Goal: Task Accomplishment & Management: Manage account settings

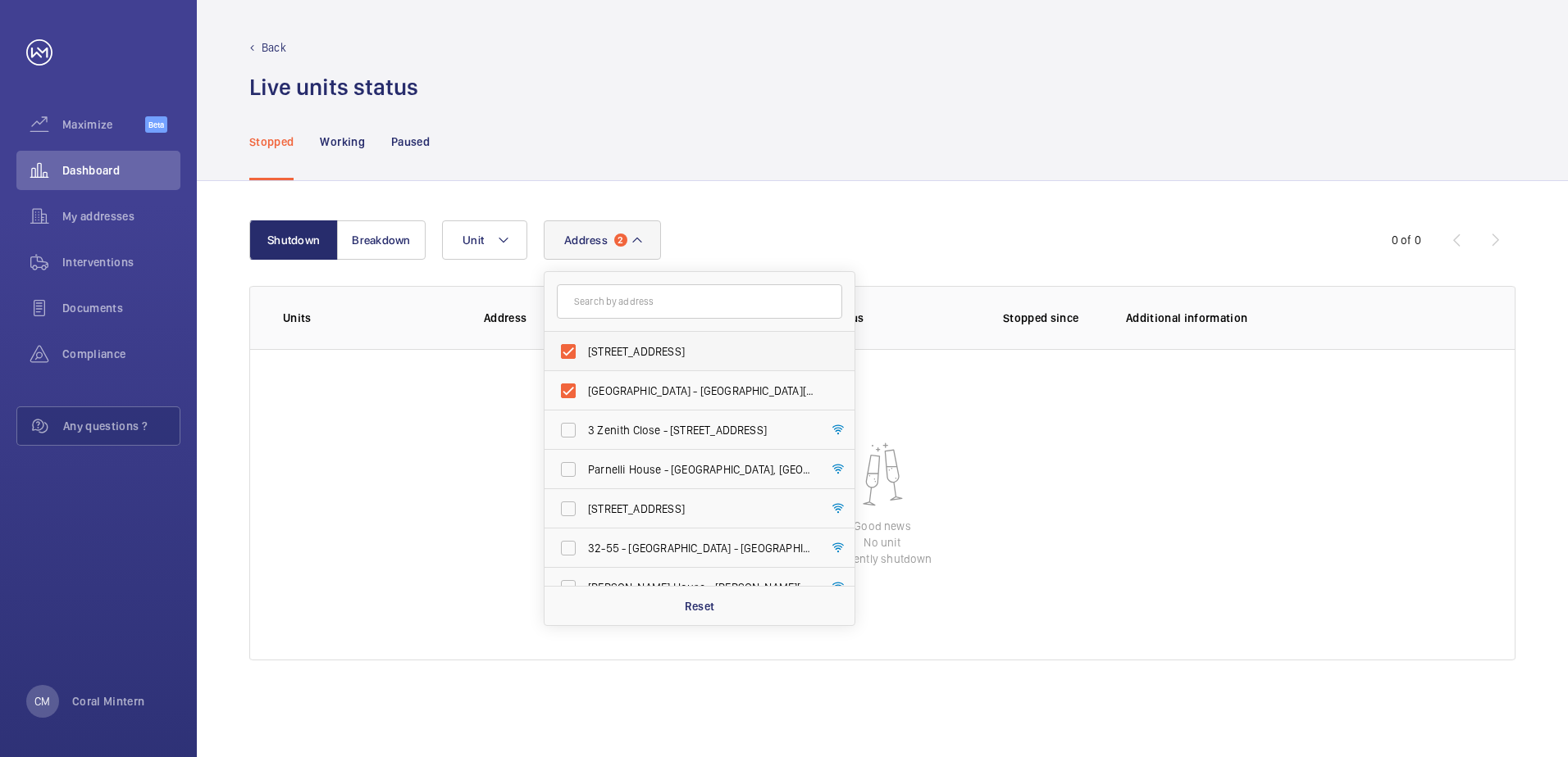
click at [643, 355] on span "[STREET_ADDRESS]" at bounding box center [701, 351] width 225 height 17
click at [584, 355] on input "[STREET_ADDRESS]" at bounding box center [569, 352] width 33 height 33
checkbox input "false"
drag, startPoint x: 650, startPoint y: 381, endPoint x: 665, endPoint y: 339, distance: 44.6
click at [665, 339] on ul "[GEOGRAPHIC_DATA] - [GEOGRAPHIC_DATA] [GEOGRAPHIC_DATA] 3 Zenith Close - [GEOGR…" at bounding box center [700, 568] width 310 height 472
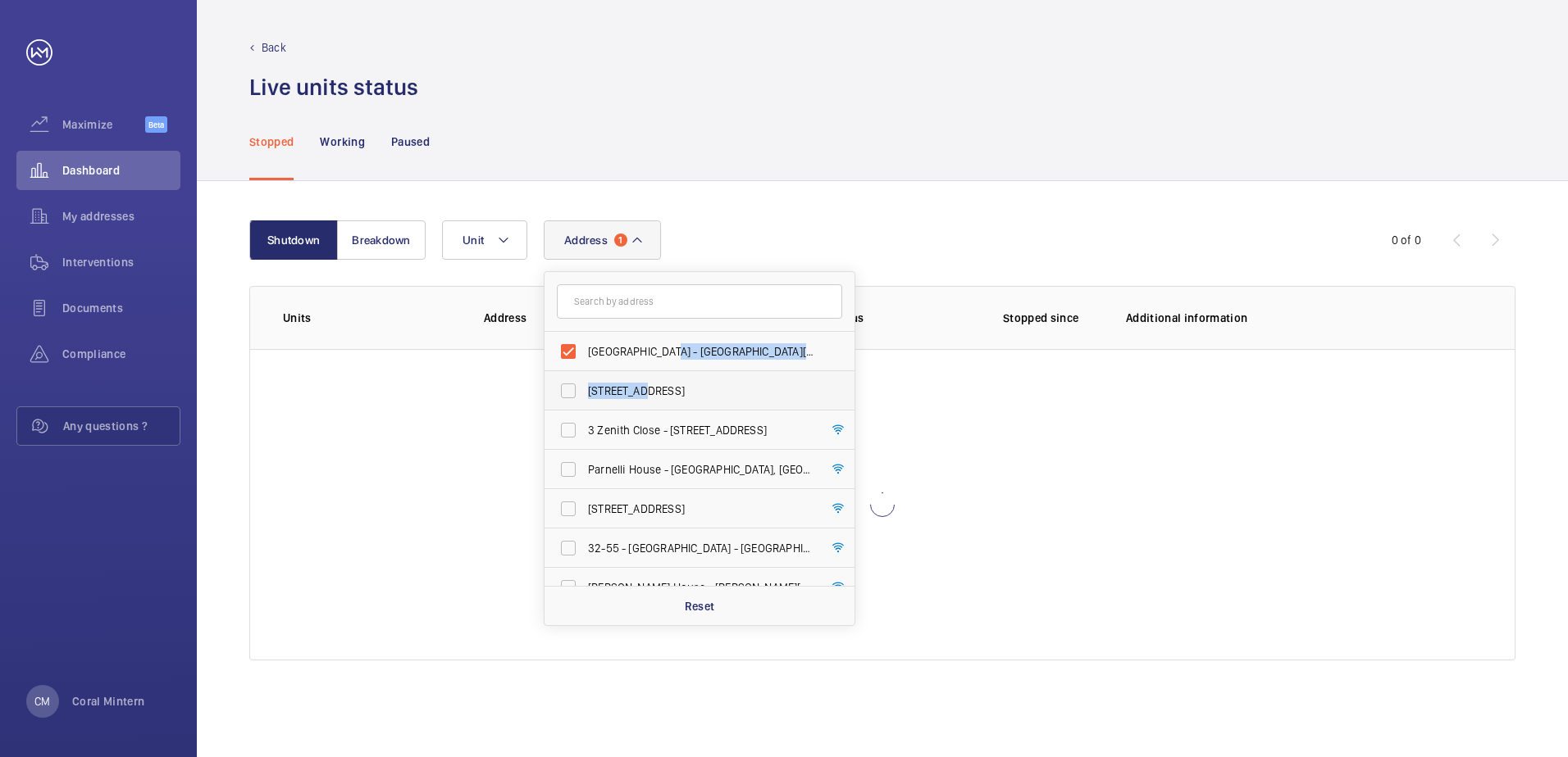
click at [665, 339] on label "[GEOGRAPHIC_DATA] - [GEOGRAPHIC_DATA][STREET_ADDRESS]" at bounding box center [687, 351] width 285 height 39
click at [584, 339] on input "[GEOGRAPHIC_DATA] - [GEOGRAPHIC_DATA][STREET_ADDRESS]" at bounding box center [569, 352] width 33 height 33
checkbox input "false"
click at [573, 151] on div "Stopped Working Paused" at bounding box center [882, 141] width 1266 height 78
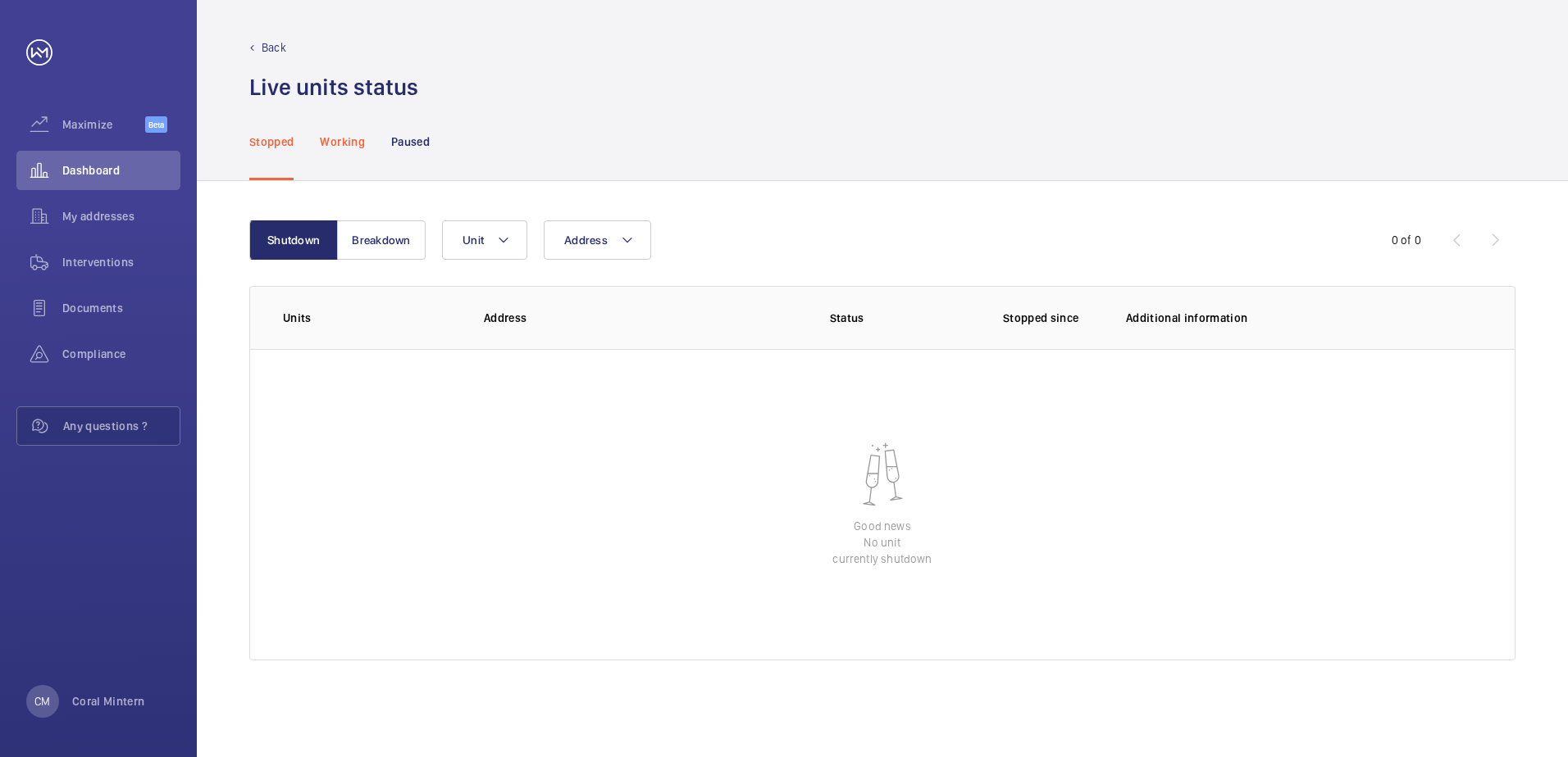
click at [327, 146] on p "Working" at bounding box center [342, 141] width 44 height 17
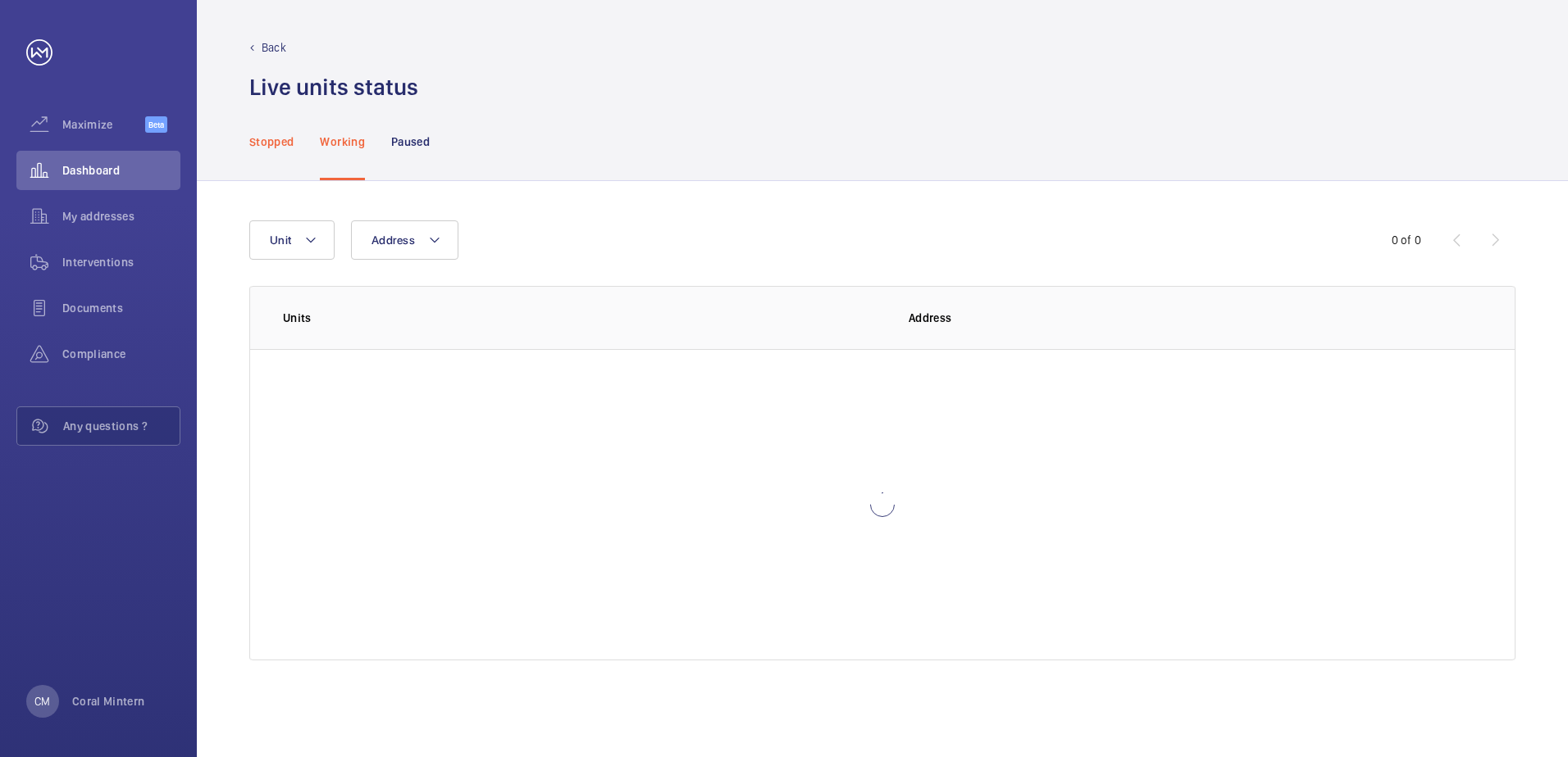
click at [273, 139] on p "Stopped" at bounding box center [270, 141] width 44 height 17
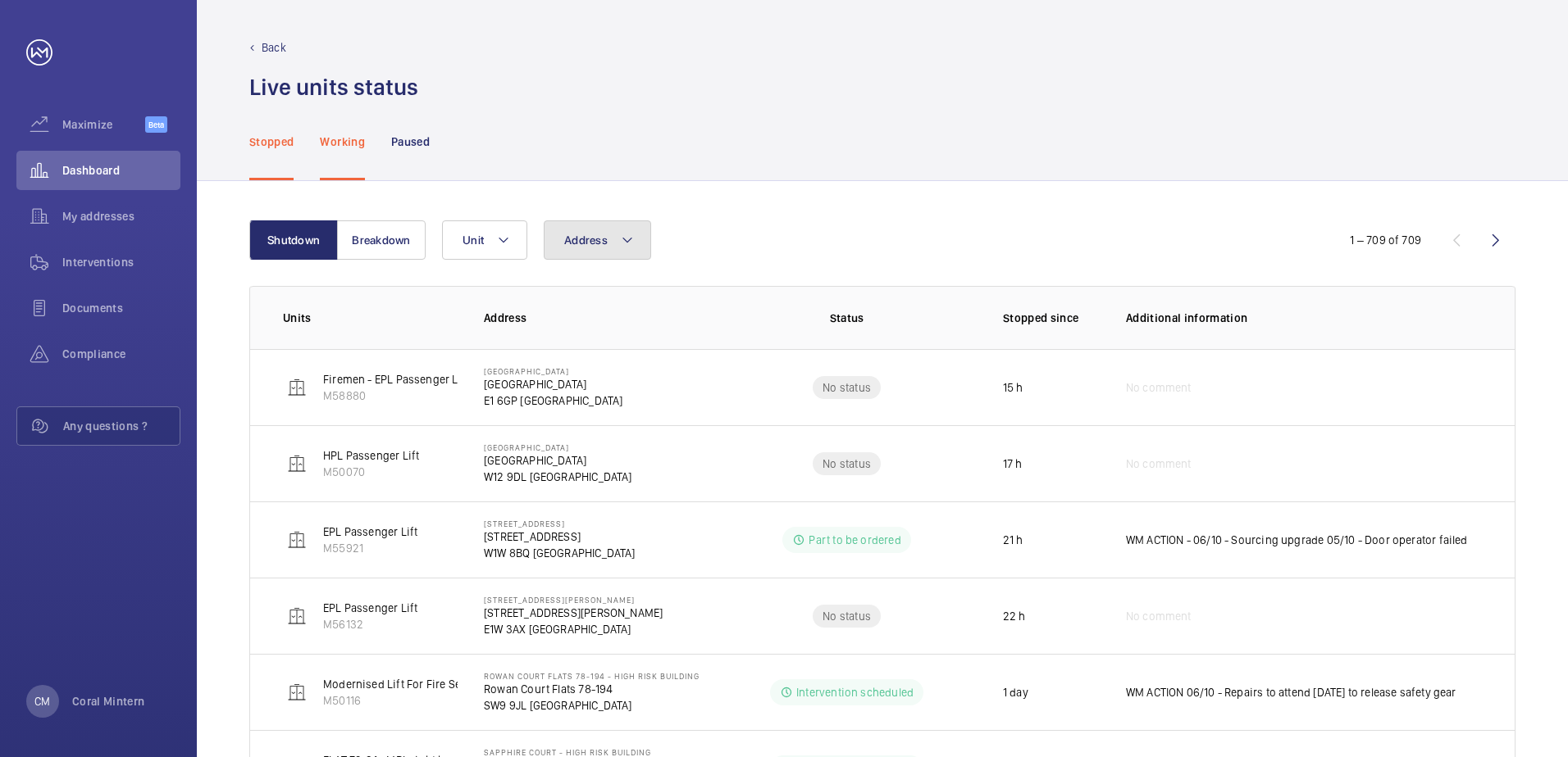
drag, startPoint x: 585, startPoint y: 235, endPoint x: 583, endPoint y: 250, distance: 15.1
click at [584, 238] on span "Address" at bounding box center [585, 240] width 44 height 13
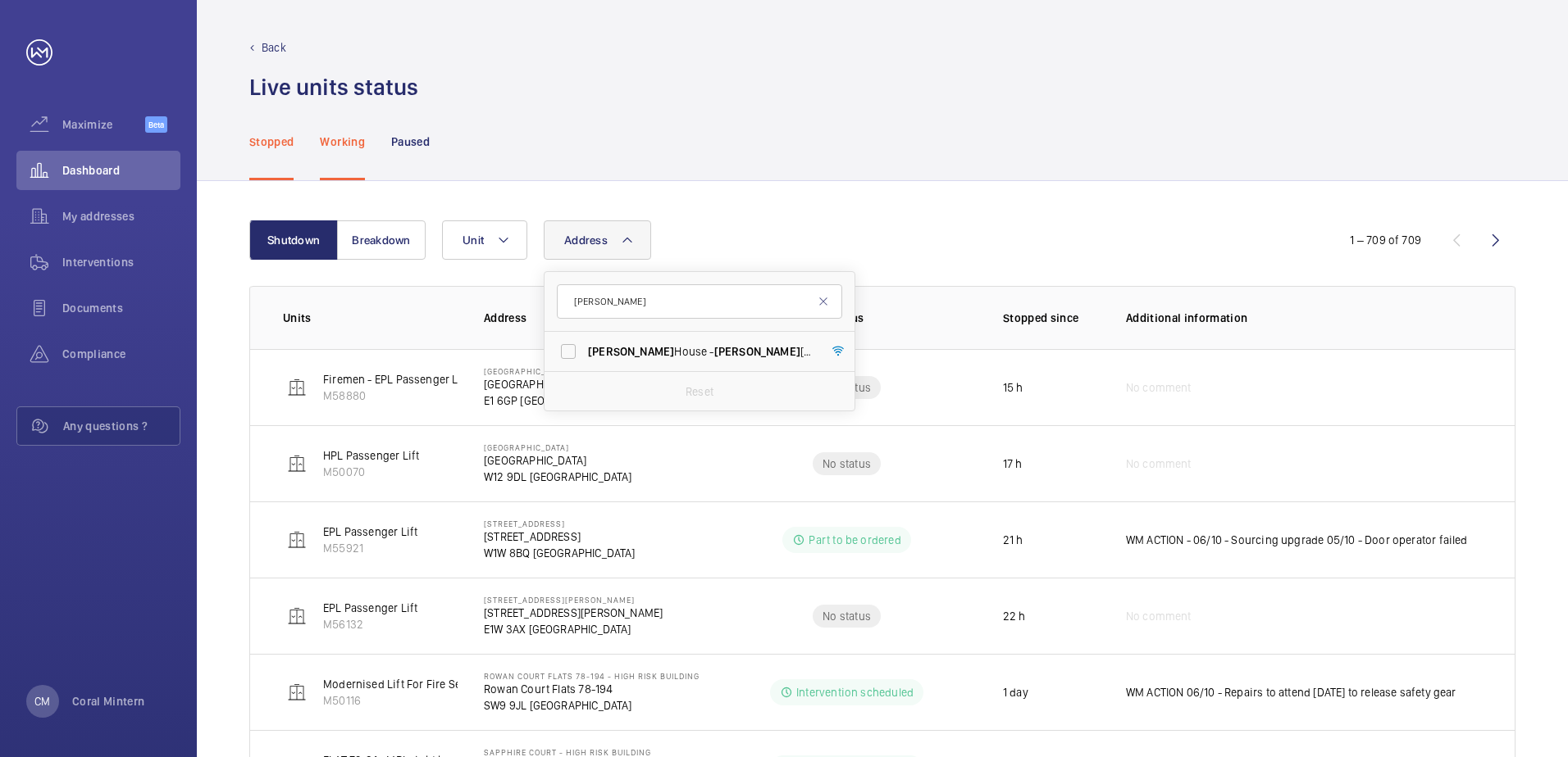
type input "[PERSON_NAME]"
click at [716, 359] on span "[PERSON_NAME][GEOGRAPHIC_DATA] - [PERSON_NAME][GEOGRAPHIC_DATA]" at bounding box center [701, 351] width 225 height 17
click at [584, 359] on input "[PERSON_NAME][GEOGRAPHIC_DATA] - [PERSON_NAME][GEOGRAPHIC_DATA]" at bounding box center [569, 352] width 33 height 33
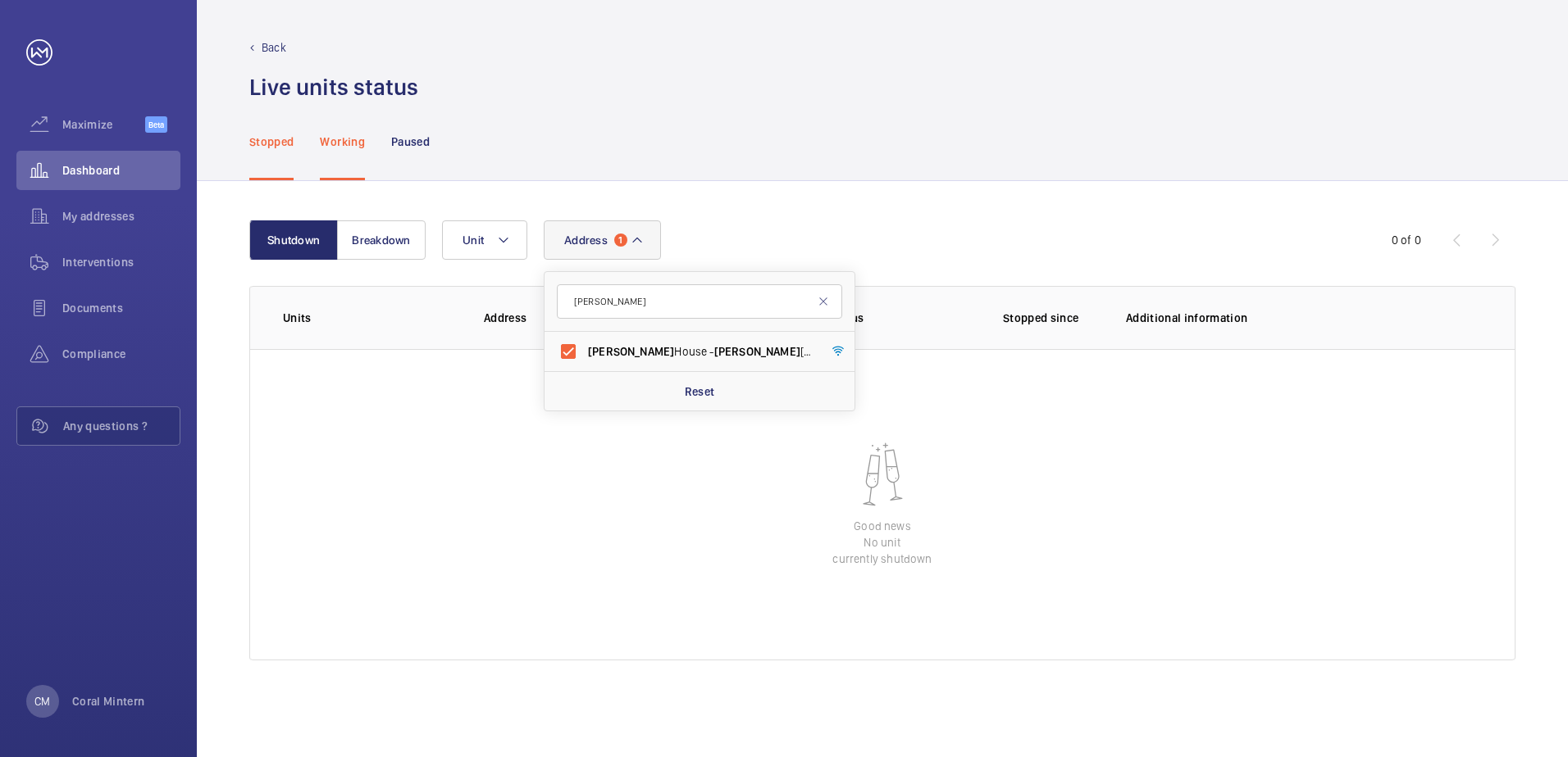
drag, startPoint x: 623, startPoint y: 348, endPoint x: 635, endPoint y: 314, distance: 36.1
click at [624, 347] on span "[PERSON_NAME]" at bounding box center [631, 351] width 86 height 13
click at [584, 347] on input "[PERSON_NAME][GEOGRAPHIC_DATA] - [PERSON_NAME][GEOGRAPHIC_DATA]" at bounding box center [569, 352] width 33 height 33
checkbox input "false"
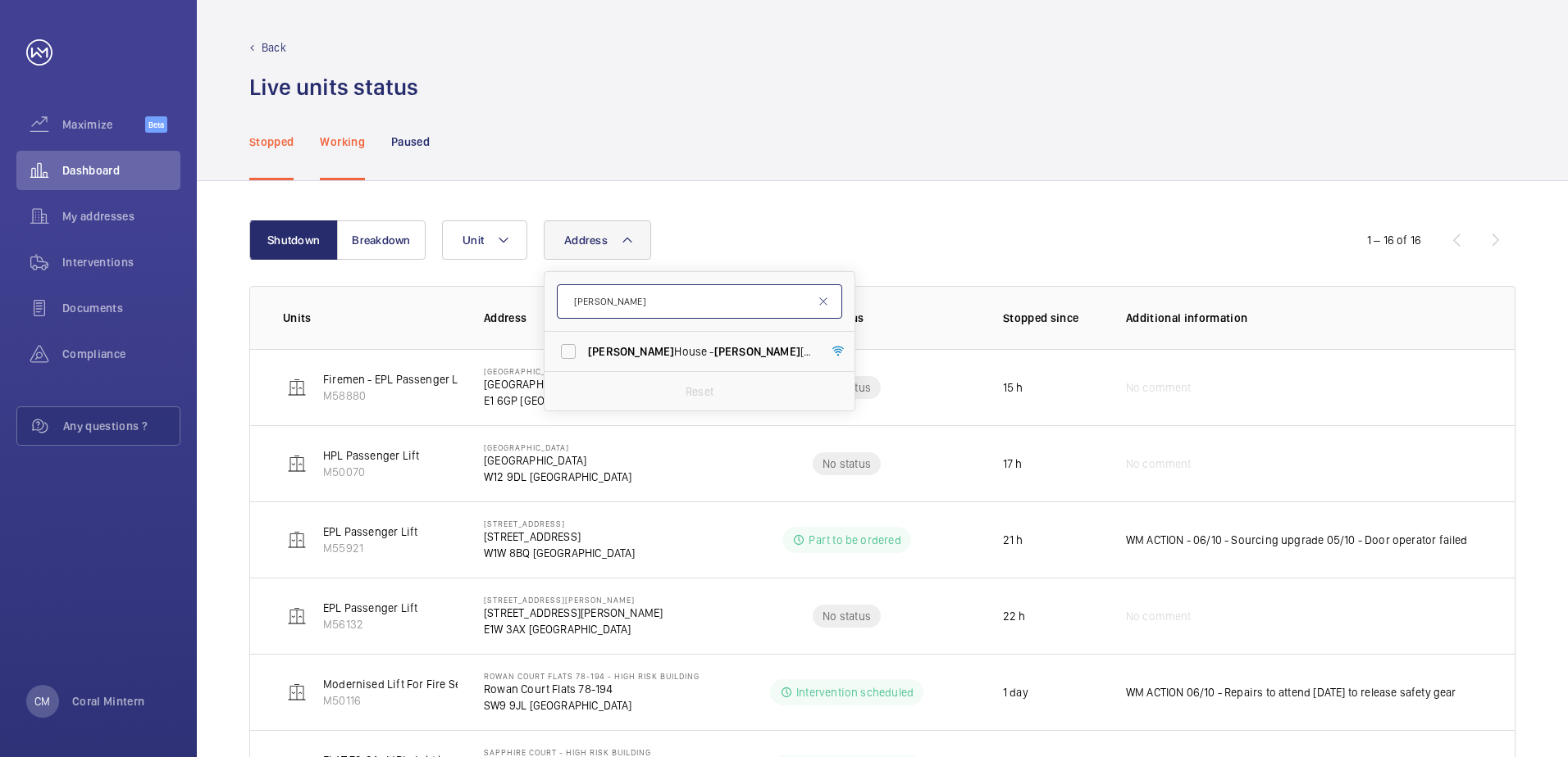
drag, startPoint x: 626, startPoint y: 305, endPoint x: 577, endPoint y: 295, distance: 50.0
click at [578, 295] on input "[PERSON_NAME]" at bounding box center [700, 301] width 285 height 34
type input "t"
type input "[GEOGRAPHIC_DATA]"
click at [696, 365] on label "[GEOGRAPHIC_DATA] - [GEOGRAPHIC_DATA]" at bounding box center [687, 351] width 285 height 39
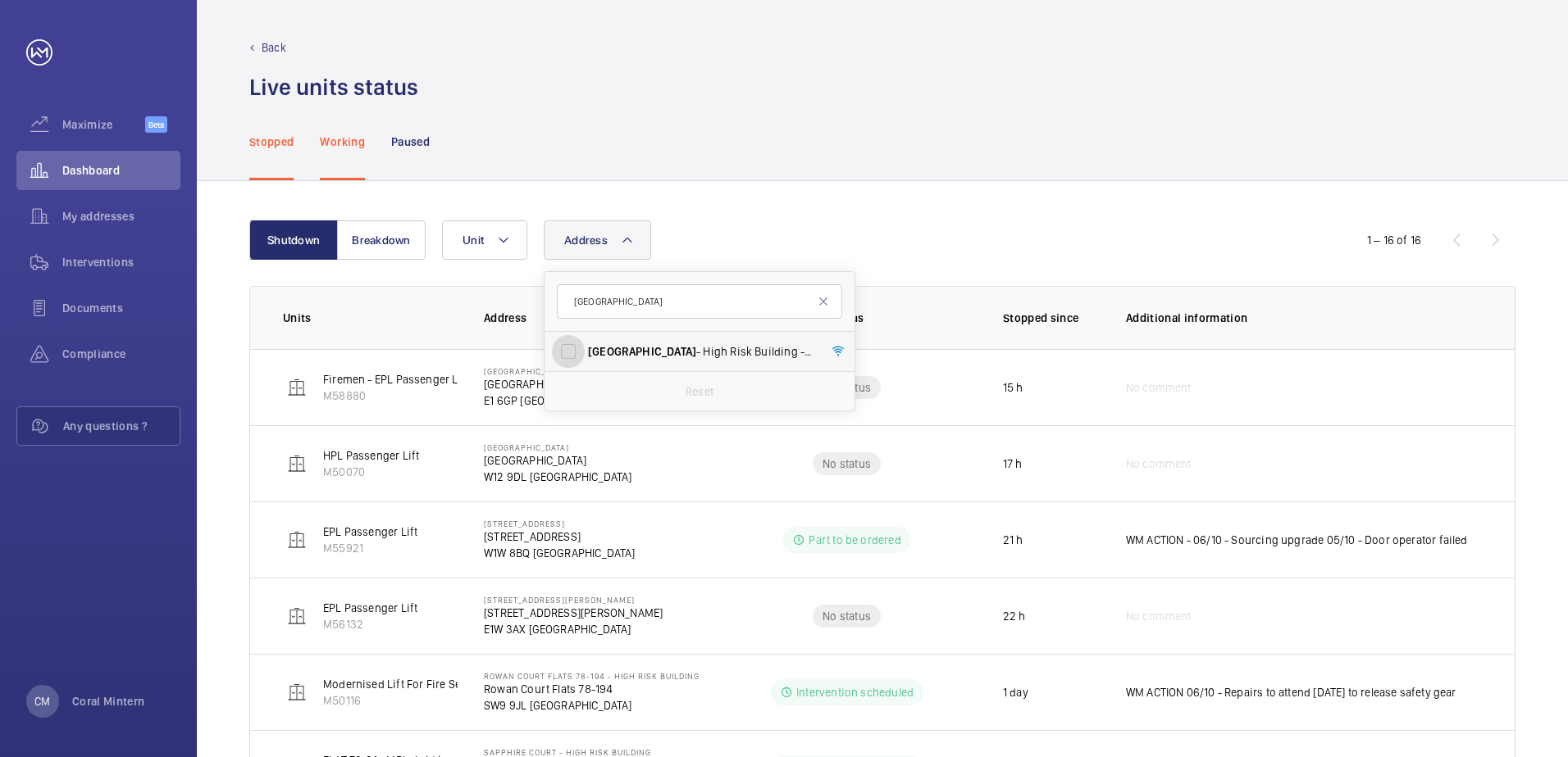
click at [584, 365] on input "[GEOGRAPHIC_DATA] - [GEOGRAPHIC_DATA]" at bounding box center [569, 352] width 33 height 33
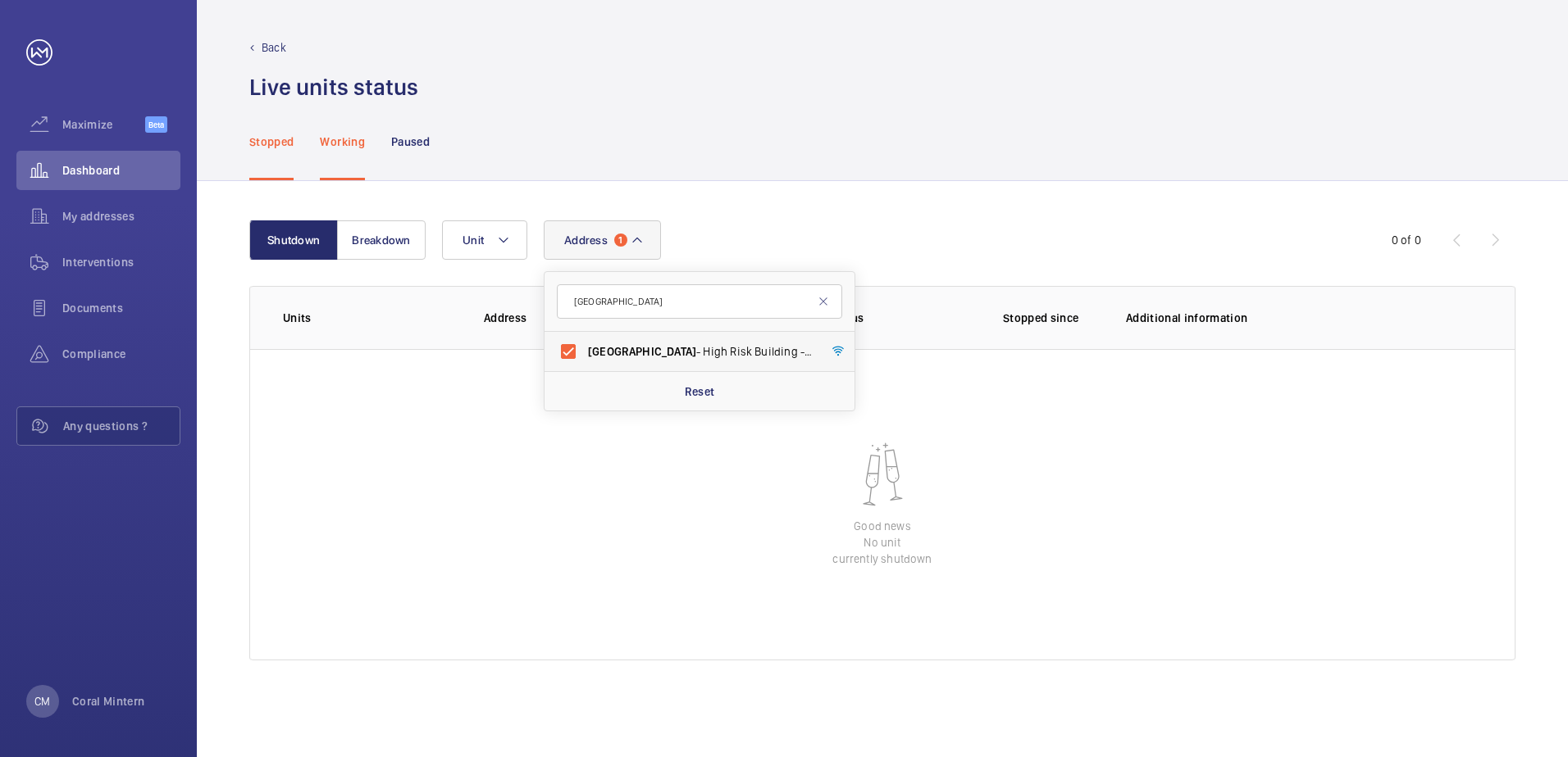
drag, startPoint x: 610, startPoint y: 367, endPoint x: 617, endPoint y: 335, distance: 32.8
click at [610, 366] on label "[GEOGRAPHIC_DATA] - [GEOGRAPHIC_DATA]" at bounding box center [687, 351] width 285 height 39
click at [584, 366] on input "[GEOGRAPHIC_DATA] - [GEOGRAPHIC_DATA]" at bounding box center [569, 352] width 33 height 33
checkbox input "false"
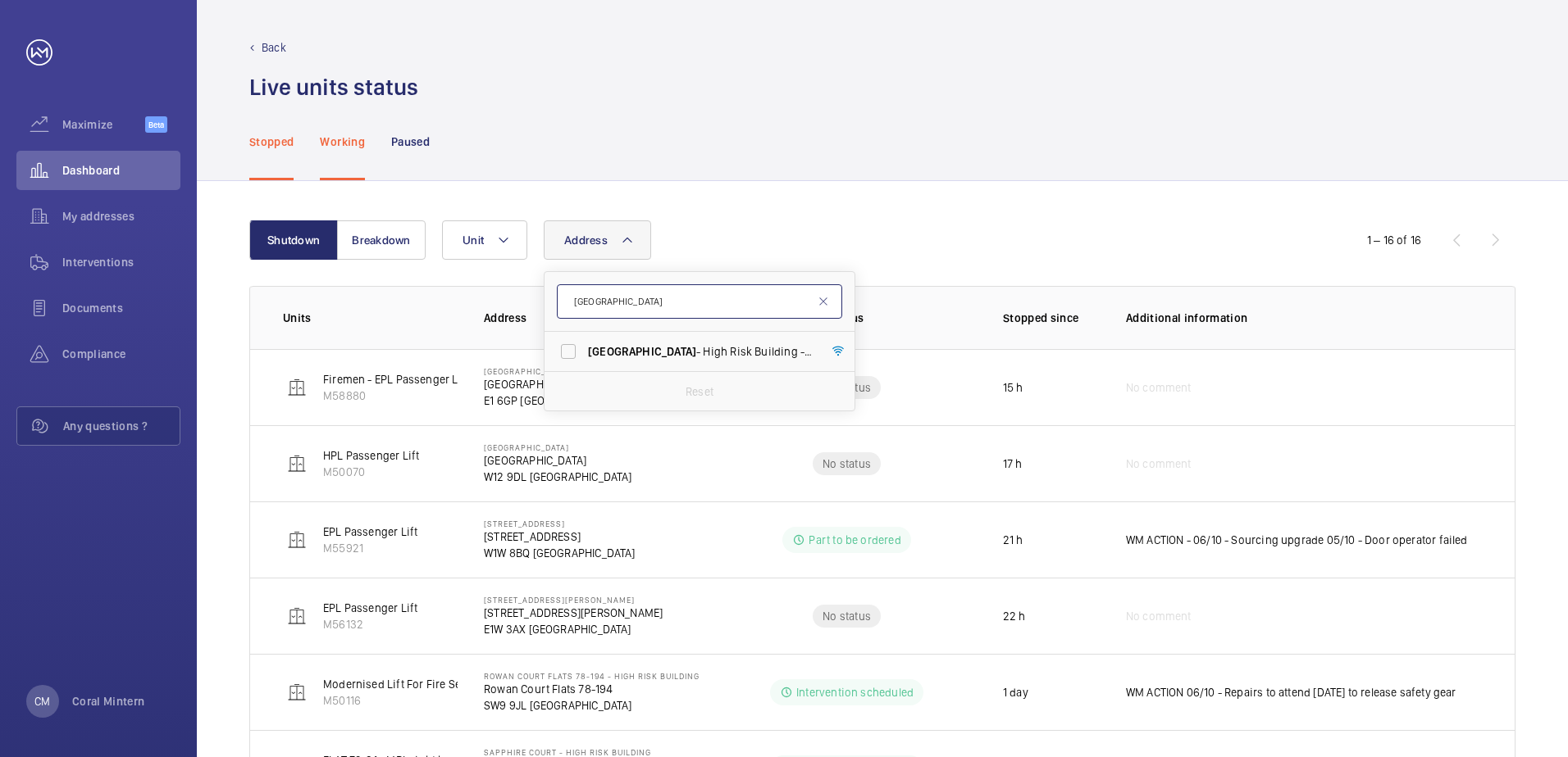
drag, startPoint x: 634, startPoint y: 315, endPoint x: 565, endPoint y: 296, distance: 71.6
click at [565, 295] on input "[GEOGRAPHIC_DATA]" at bounding box center [700, 301] width 285 height 34
type input "m"
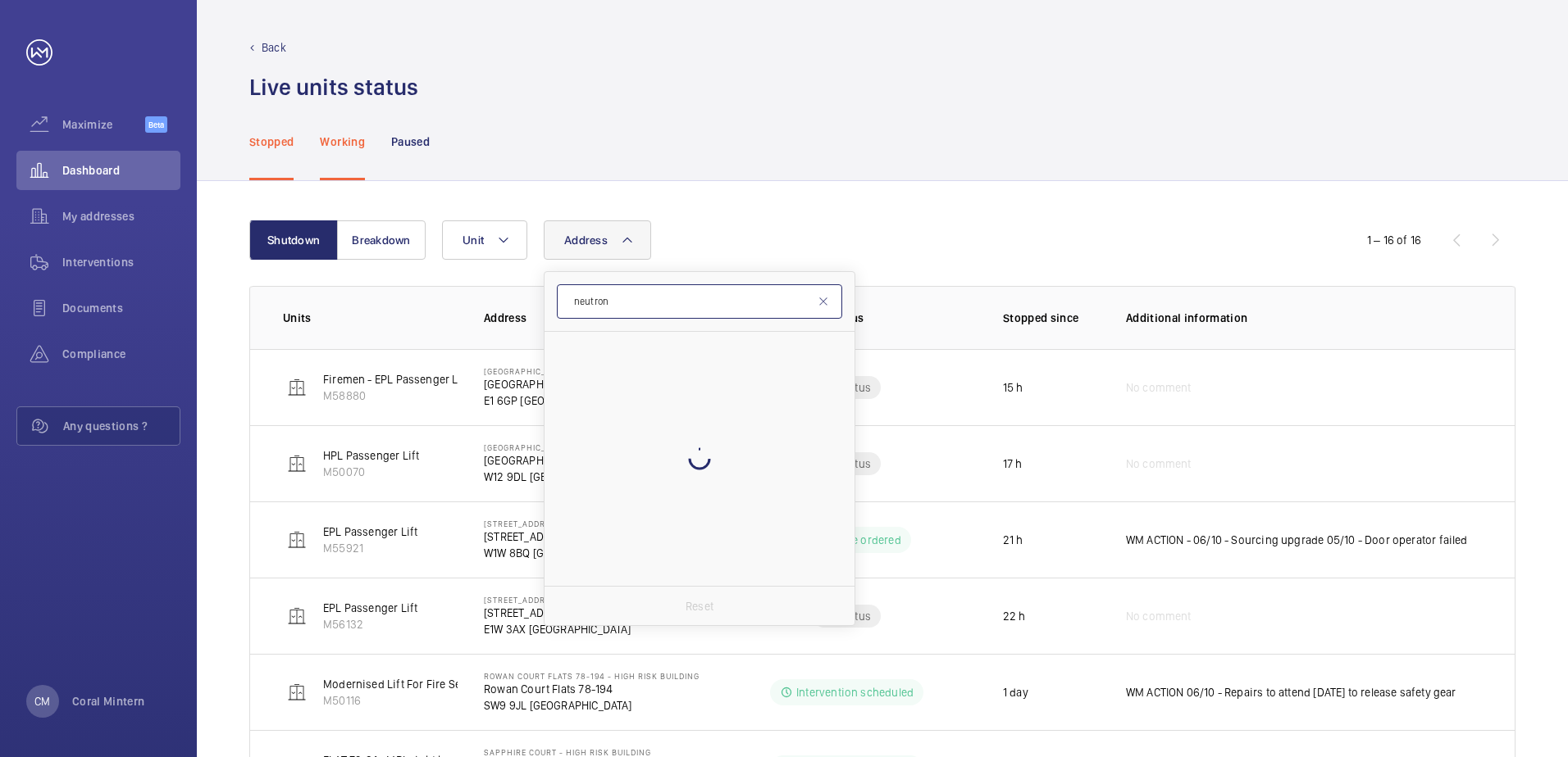
type input "neutron"
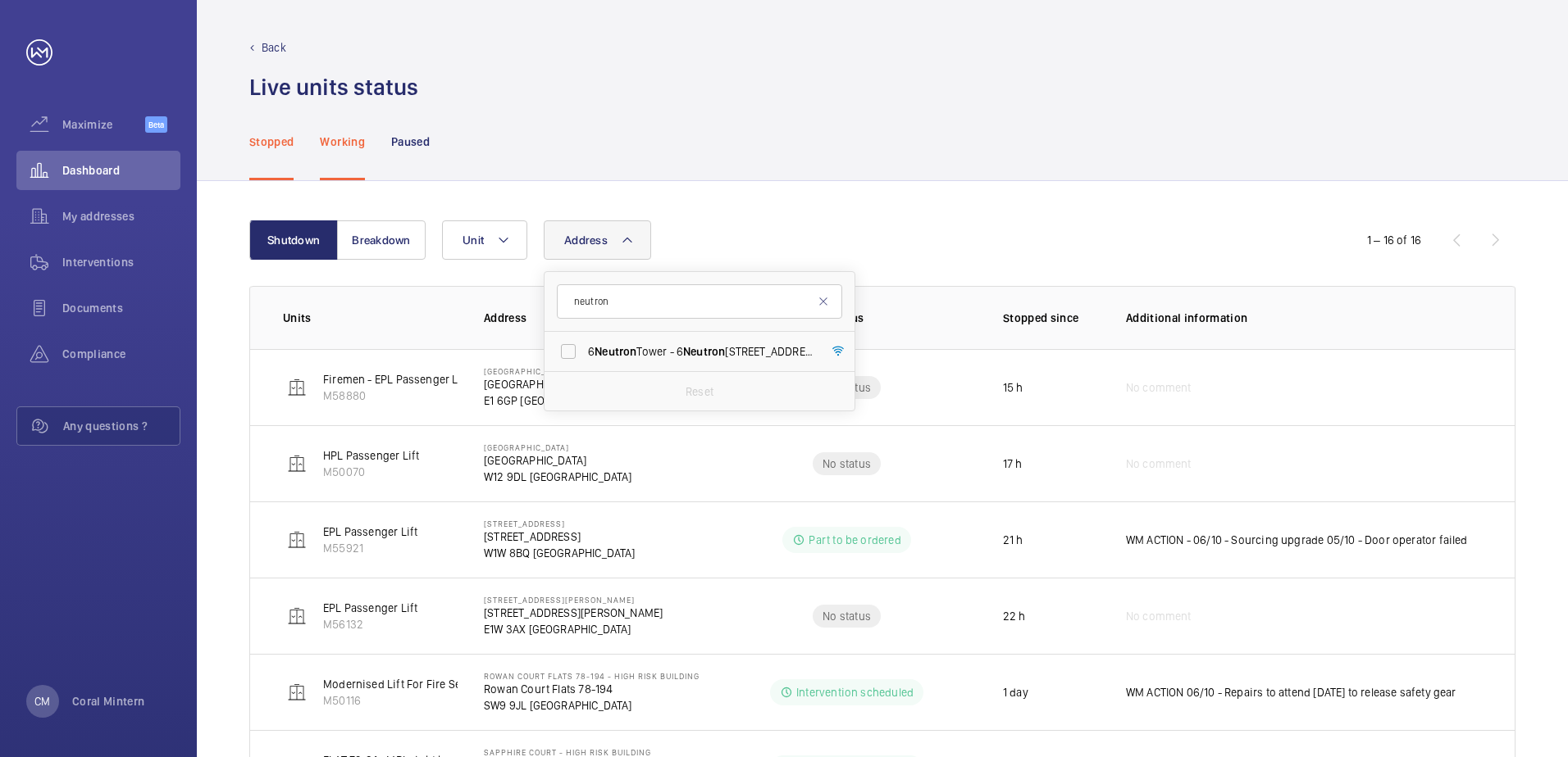
click at [725, 349] on span "Neutron" at bounding box center [704, 351] width 42 height 13
click at [584, 349] on input "[STREET_ADDRESS]" at bounding box center [569, 352] width 33 height 33
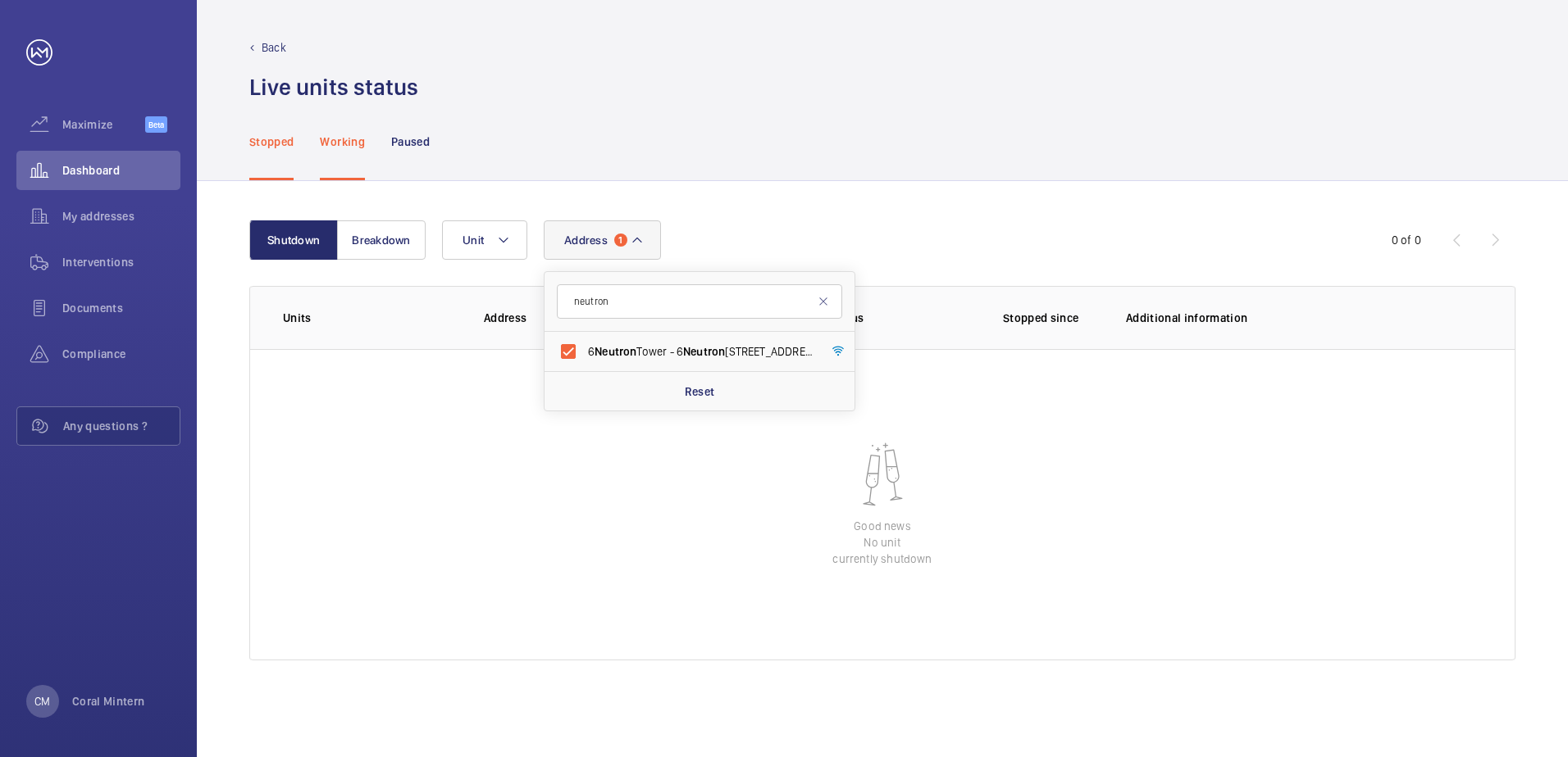
drag, startPoint x: 634, startPoint y: 353, endPoint x: 629, endPoint y: 300, distance: 53.2
click at [633, 354] on span "Neutron" at bounding box center [615, 351] width 42 height 13
click at [584, 354] on input "[STREET_ADDRESS]" at bounding box center [569, 352] width 33 height 33
checkbox input "false"
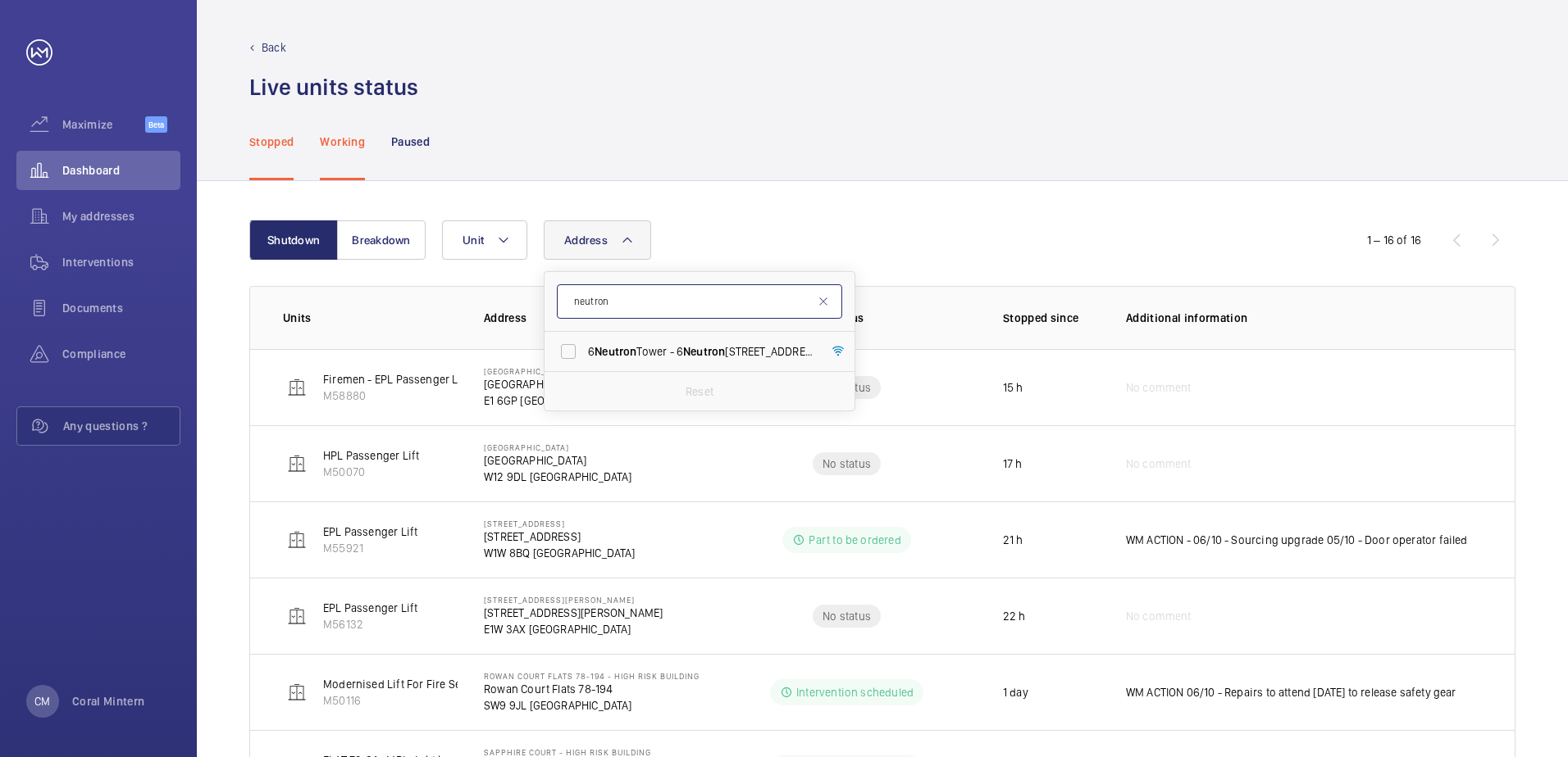
drag, startPoint x: 629, startPoint y: 300, endPoint x: 569, endPoint y: 283, distance: 62.4
click at [567, 288] on input "neutron" at bounding box center [700, 301] width 285 height 34
type input "ruby"
click at [707, 369] on label "Ruby Court - High Risk Building - [GEOGRAPHIC_DATA]" at bounding box center [687, 351] width 285 height 39
click at [584, 368] on input "Ruby Court - High Risk Building - [GEOGRAPHIC_DATA]" at bounding box center [569, 352] width 33 height 33
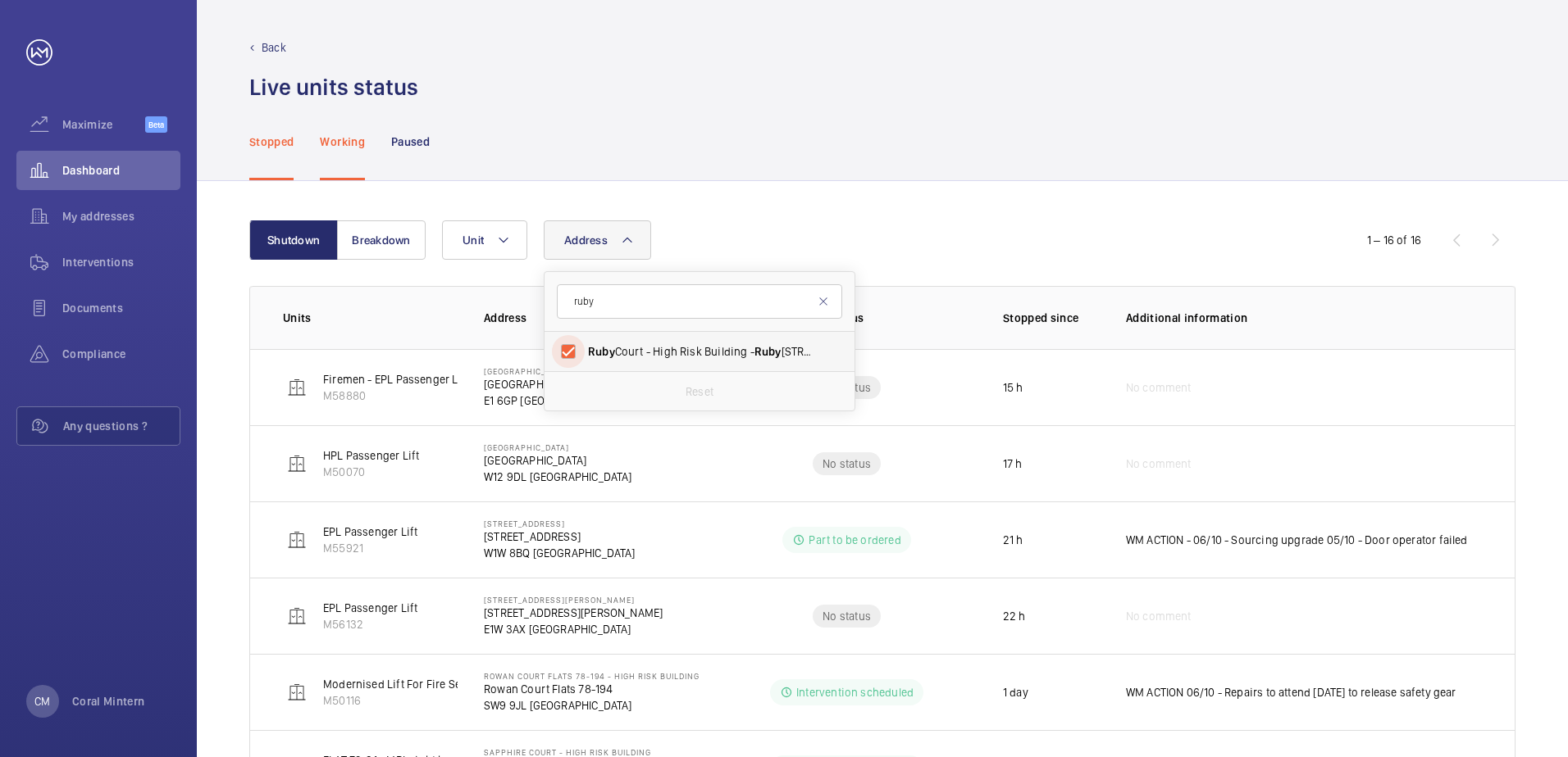
checkbox input "true"
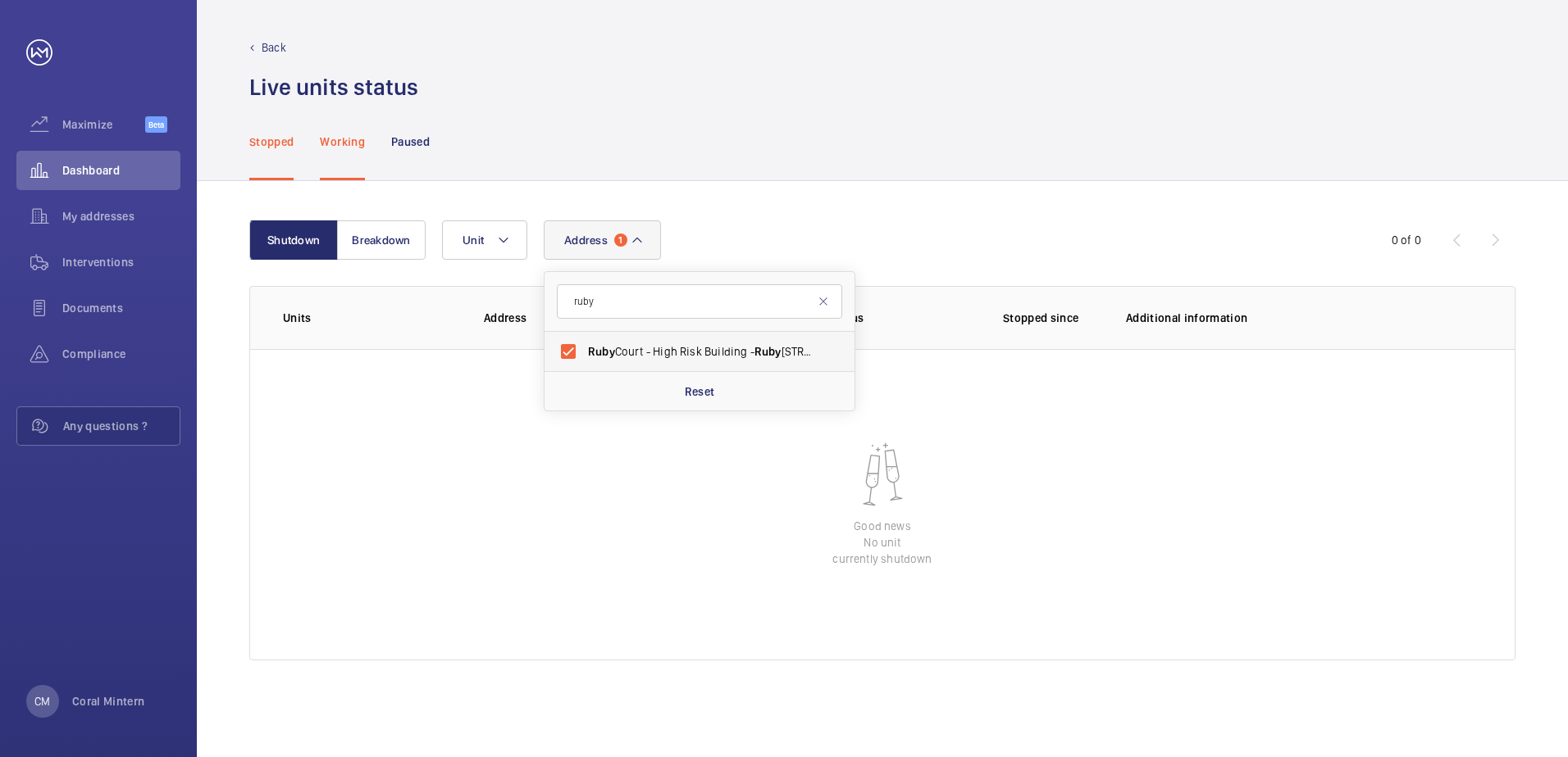
drag, startPoint x: 701, startPoint y: 348, endPoint x: 691, endPoint y: 348, distance: 10.0
click at [691, 348] on span "Ruby Court - High Risk Building - [GEOGRAPHIC_DATA]" at bounding box center [701, 351] width 225 height 17
drag, startPoint x: 691, startPoint y: 348, endPoint x: 563, endPoint y: 289, distance: 140.9
click at [563, 289] on input "ruby" at bounding box center [700, 301] width 285 height 34
type input "birchwood"
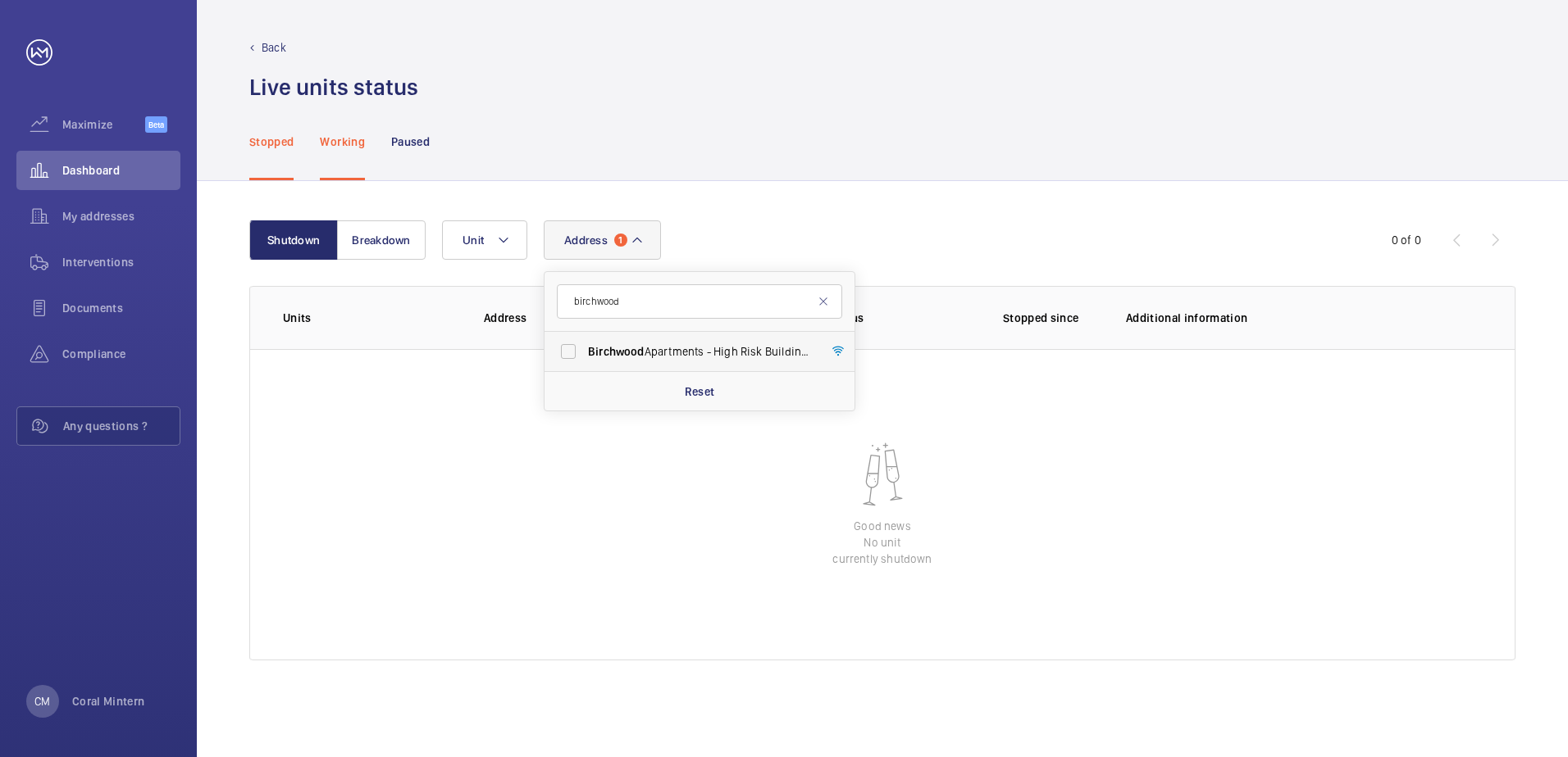
click at [671, 358] on span "[GEOGRAPHIC_DATA] - High Risk Building - [GEOGRAPHIC_DATA]" at bounding box center [701, 351] width 225 height 17
click at [584, 358] on input "[GEOGRAPHIC_DATA] - High Risk Building - [GEOGRAPHIC_DATA]" at bounding box center [569, 352] width 33 height 33
checkbox input "true"
click at [594, 255] on button "Address 2" at bounding box center [602, 240] width 117 height 39
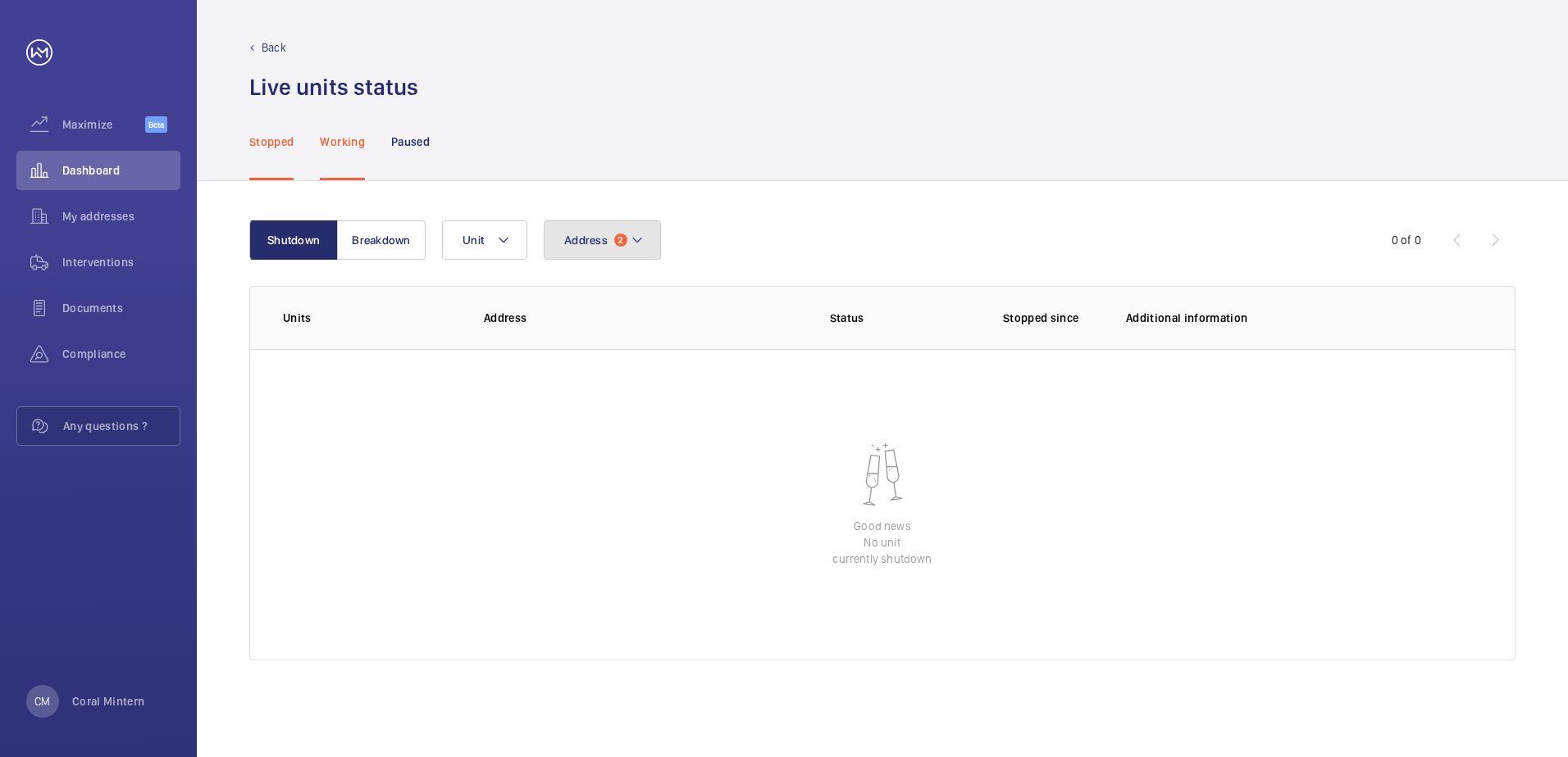
click at [588, 240] on span "Address" at bounding box center [585, 240] width 44 height 13
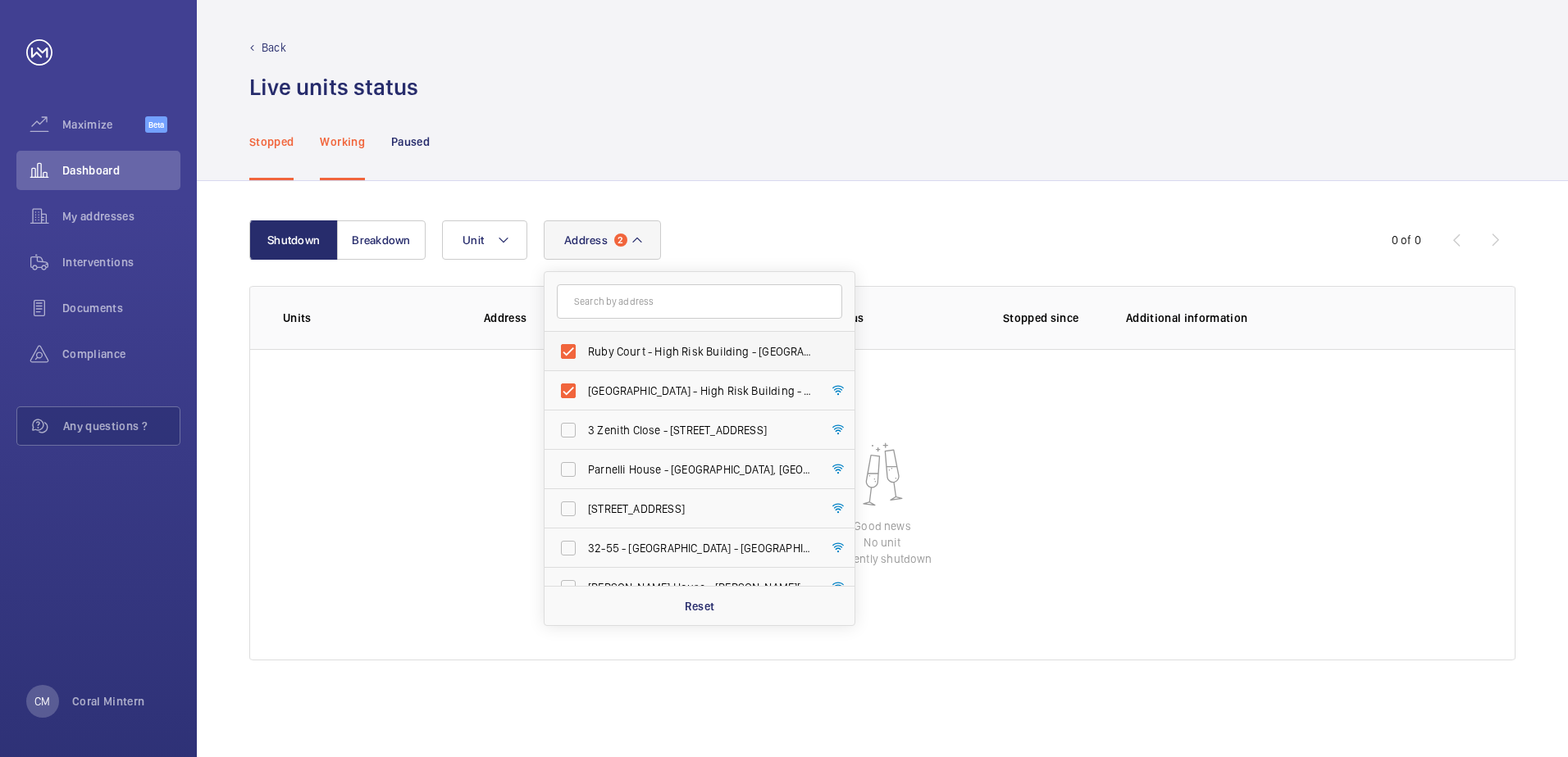
click at [661, 349] on span "Ruby Court - High Risk Building - [GEOGRAPHIC_DATA]" at bounding box center [701, 351] width 225 height 17
click at [584, 349] on input "Ruby Court - High Risk Building - [GEOGRAPHIC_DATA]" at bounding box center [569, 352] width 33 height 33
checkbox input "false"
click at [675, 357] on span "[GEOGRAPHIC_DATA] - High Risk Building - [GEOGRAPHIC_DATA]" at bounding box center [701, 351] width 225 height 17
click at [584, 357] on input "[GEOGRAPHIC_DATA] - High Risk Building - [GEOGRAPHIC_DATA]" at bounding box center [569, 352] width 33 height 33
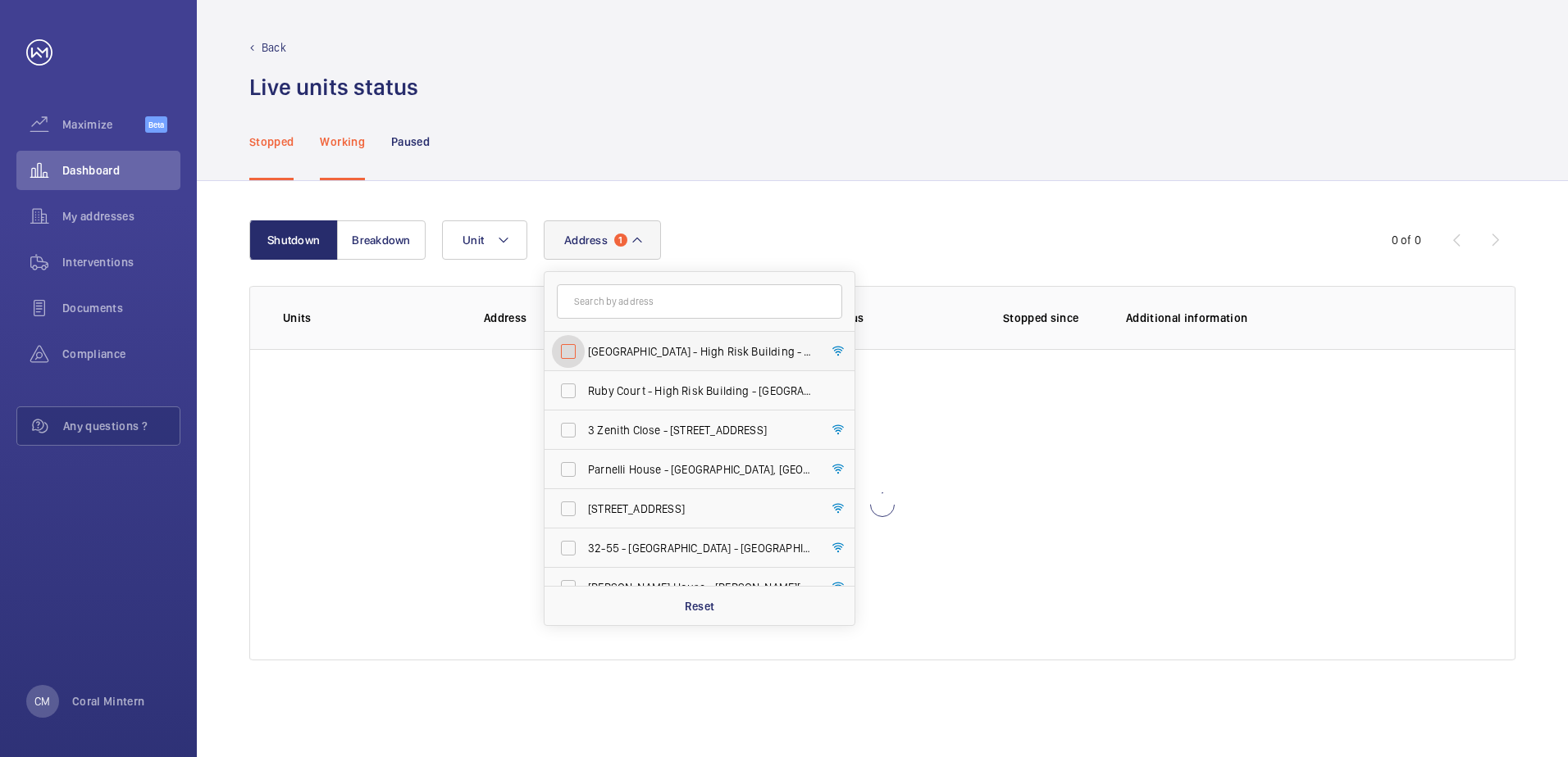
checkbox input "false"
click at [628, 290] on input "text" at bounding box center [700, 301] width 285 height 34
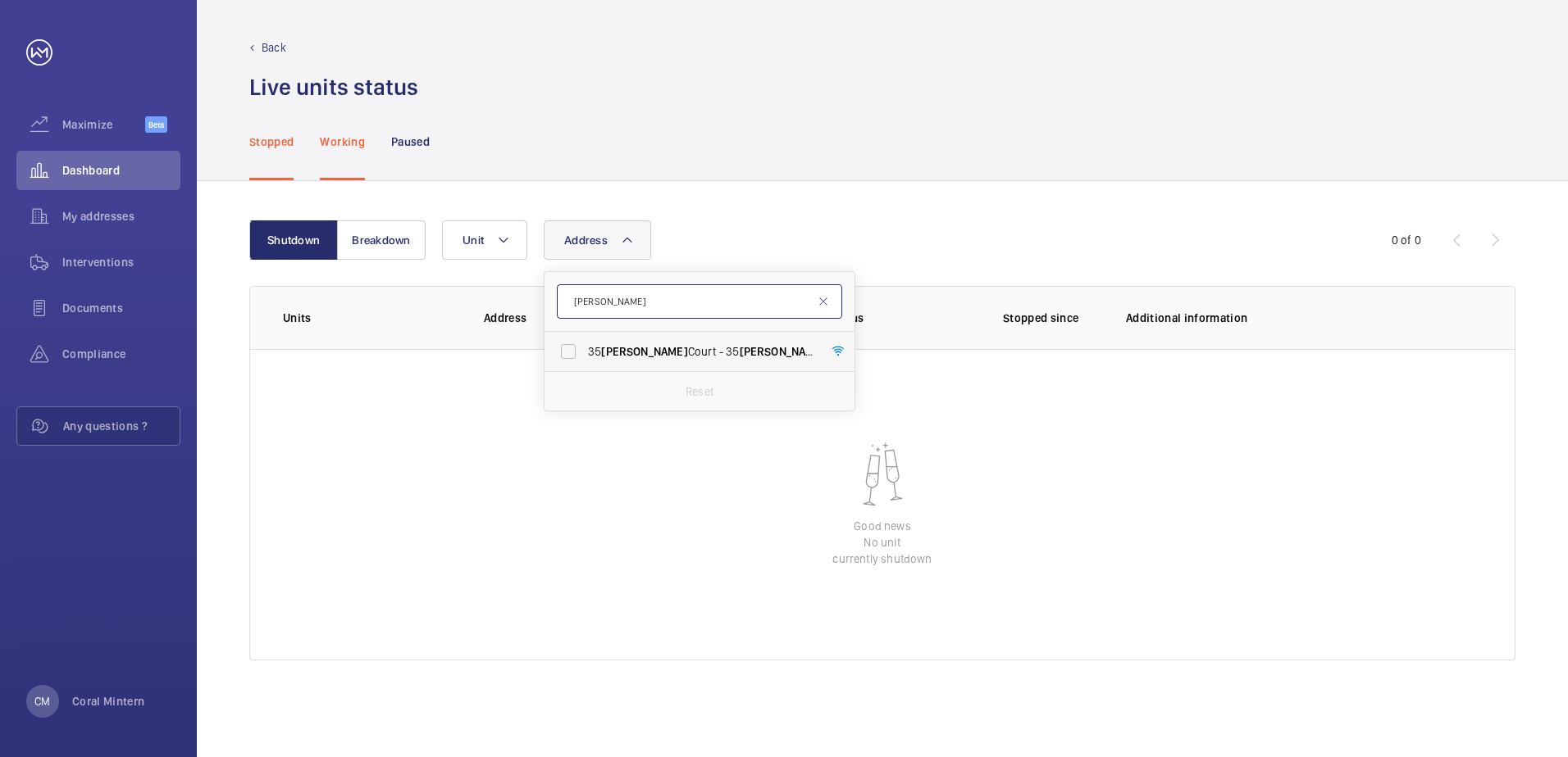
type input "[PERSON_NAME]"
click at [681, 361] on label "[STREET_ADDRESS][PERSON_NAME][PERSON_NAME]" at bounding box center [687, 351] width 285 height 39
click at [584, 361] on input "[STREET_ADDRESS][PERSON_NAME][PERSON_NAME]" at bounding box center [569, 352] width 33 height 33
click at [636, 341] on label "[STREET_ADDRESS][PERSON_NAME][PERSON_NAME]" at bounding box center [687, 351] width 285 height 39
click at [584, 341] on input "[STREET_ADDRESS][PERSON_NAME][PERSON_NAME]" at bounding box center [569, 352] width 33 height 33
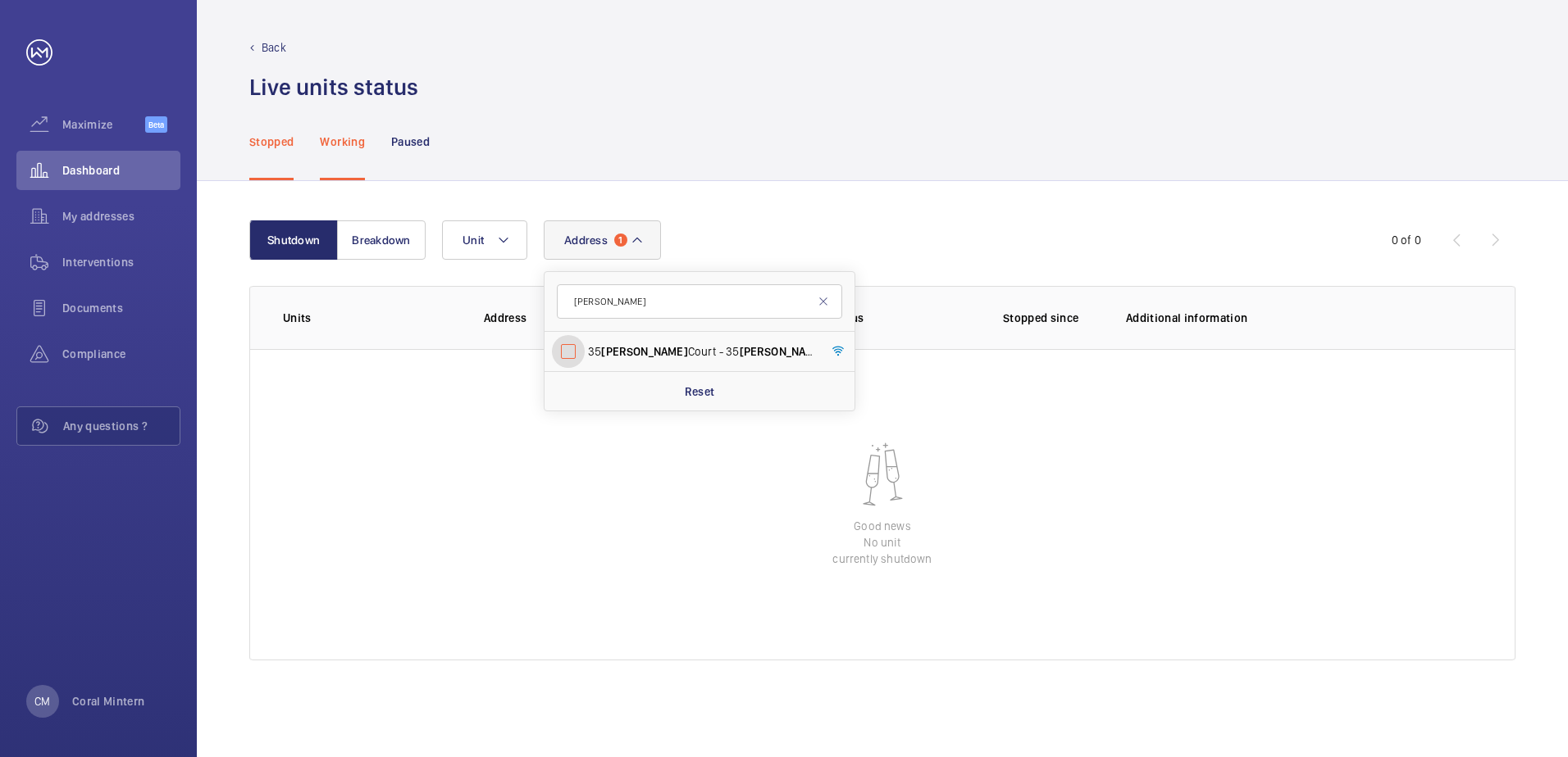
checkbox input "false"
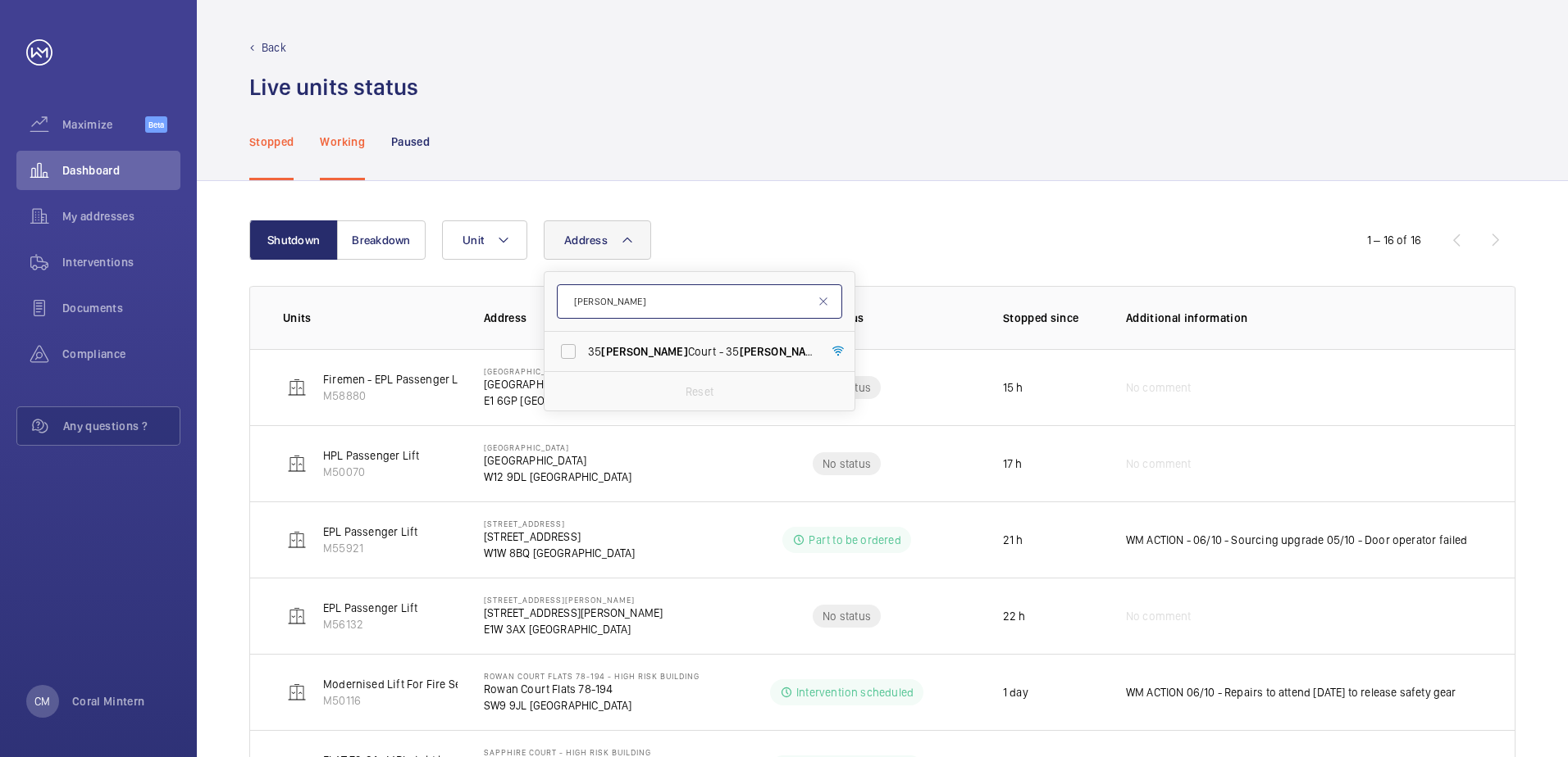
drag, startPoint x: 614, startPoint y: 303, endPoint x: 571, endPoint y: 298, distance: 43.3
click at [571, 298] on input "[PERSON_NAME]" at bounding box center [700, 301] width 285 height 34
type input "w3 6ld"
click at [744, 347] on span "Ammanford (Perfume Factory Estate) - [STREET_ADDRESS]" at bounding box center [701, 351] width 225 height 17
click at [584, 347] on input "Ammanford (Perfume Factory Estate) - [STREET_ADDRESS]" at bounding box center [569, 352] width 33 height 33
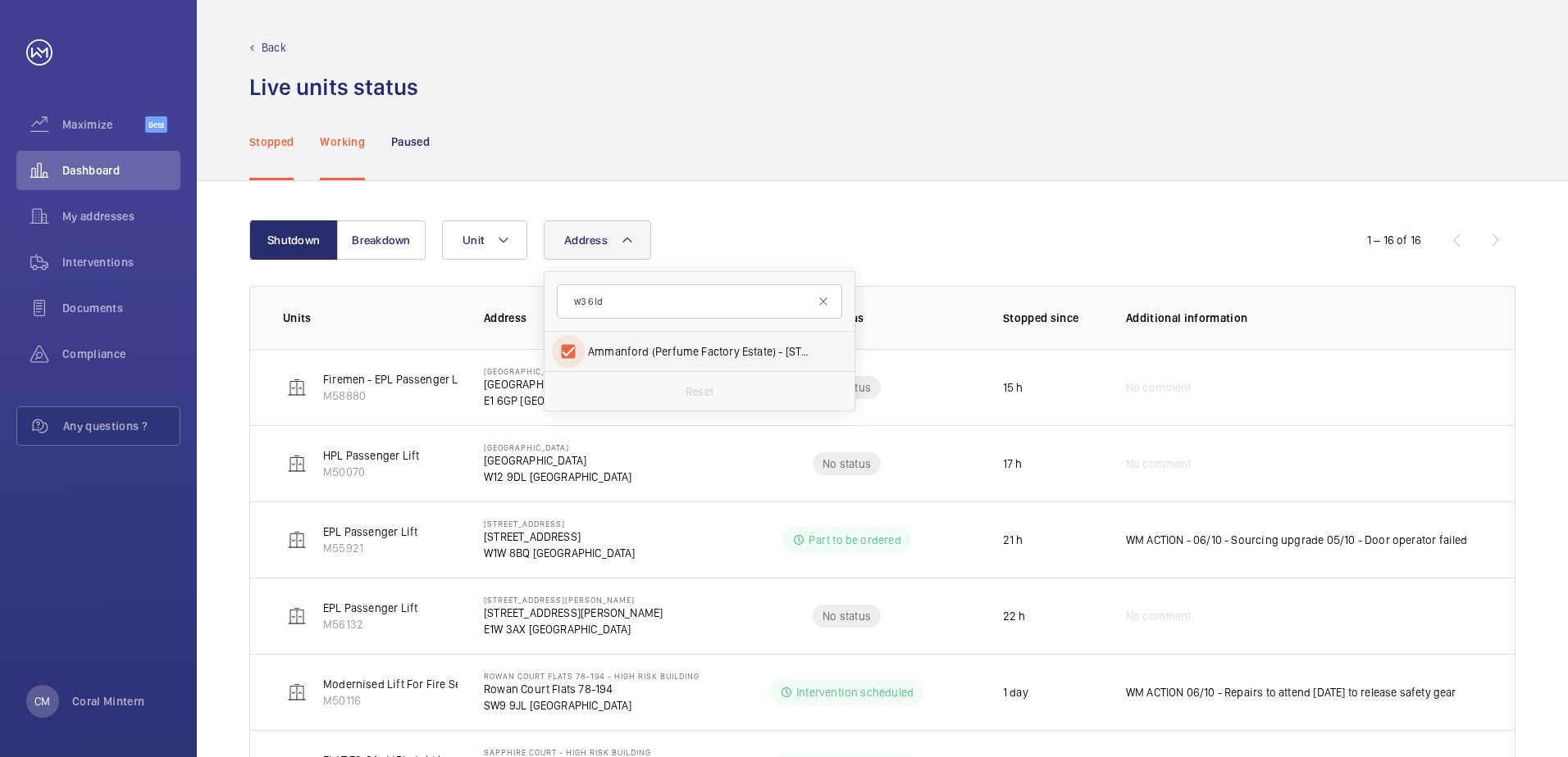
checkbox input "true"
